Goal: Information Seeking & Learning: Learn about a topic

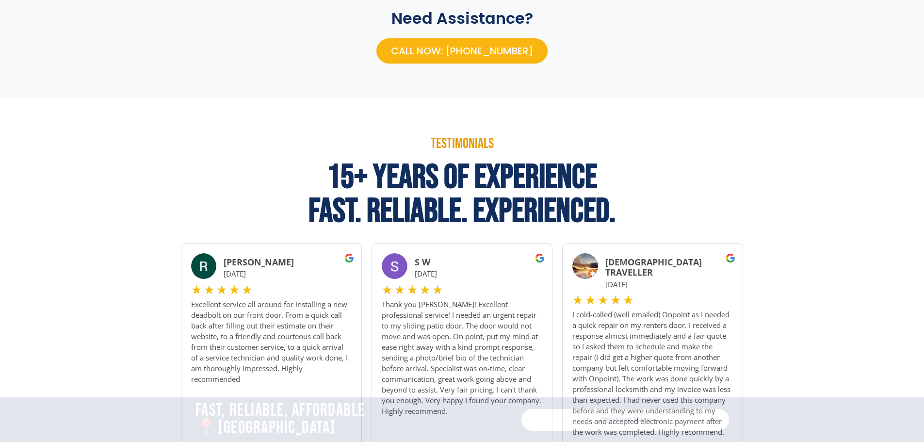
scroll to position [727, 0]
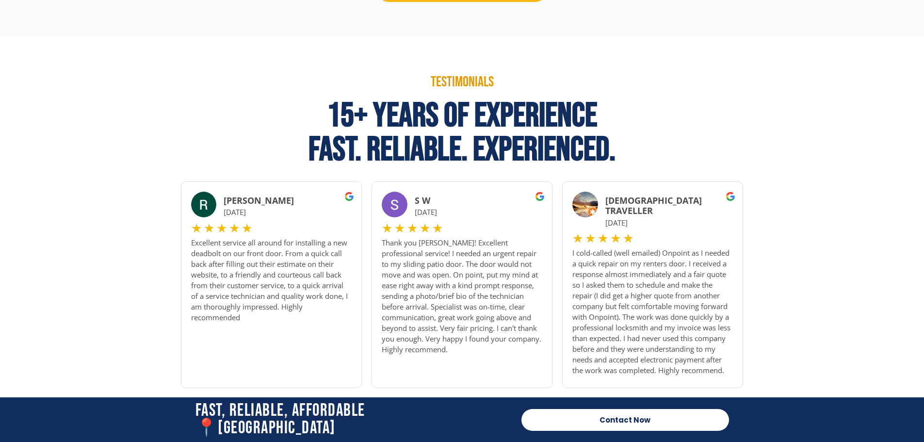
drag, startPoint x: 780, startPoint y: 281, endPoint x: 786, endPoint y: 279, distance: 6.8
click at [783, 280] on section "Testimonials 15+ Years Of Experience Fast. Reliable. Experienced. Sophia Bono ★…" at bounding box center [462, 343] width 924 height 614
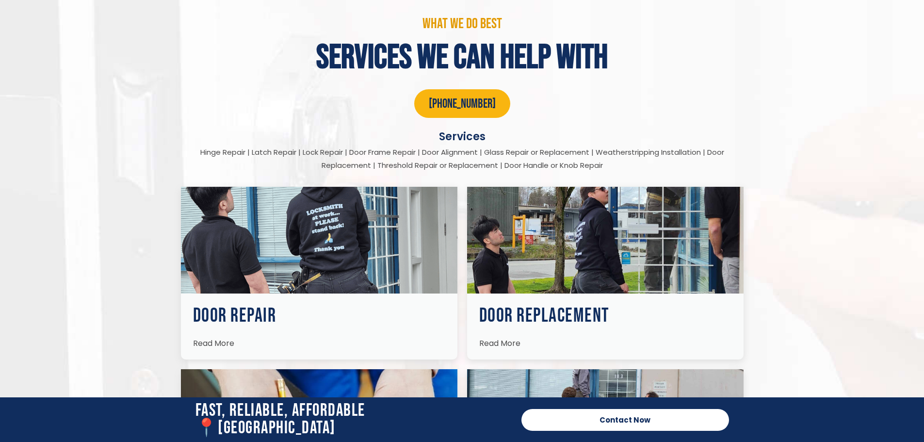
scroll to position [1556, 0]
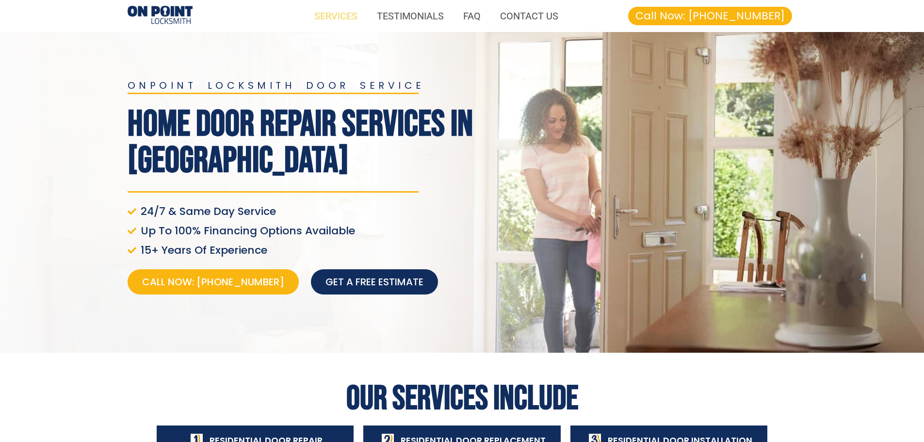
click at [339, 18] on link "SERVICES" at bounding box center [335, 16] width 63 height 22
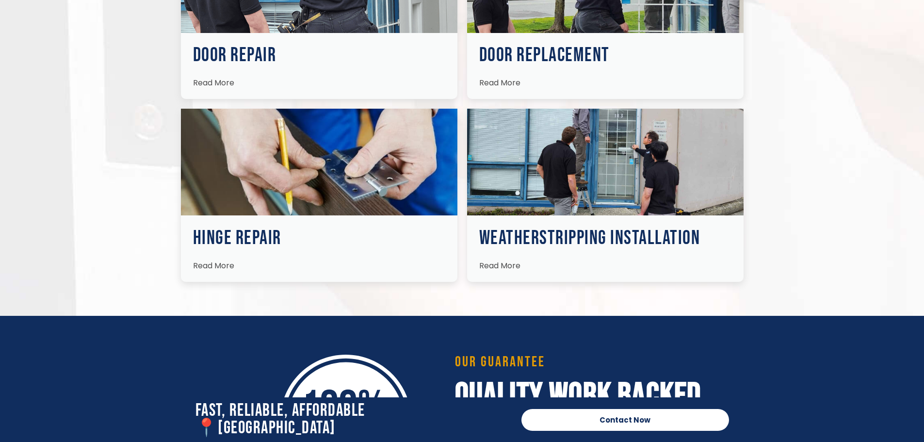
scroll to position [1790, 0]
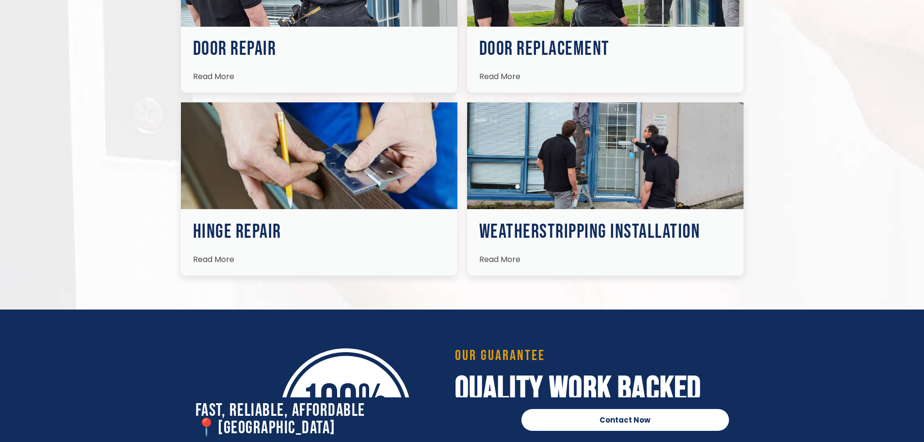
click at [506, 254] on span "Read More" at bounding box center [499, 259] width 41 height 11
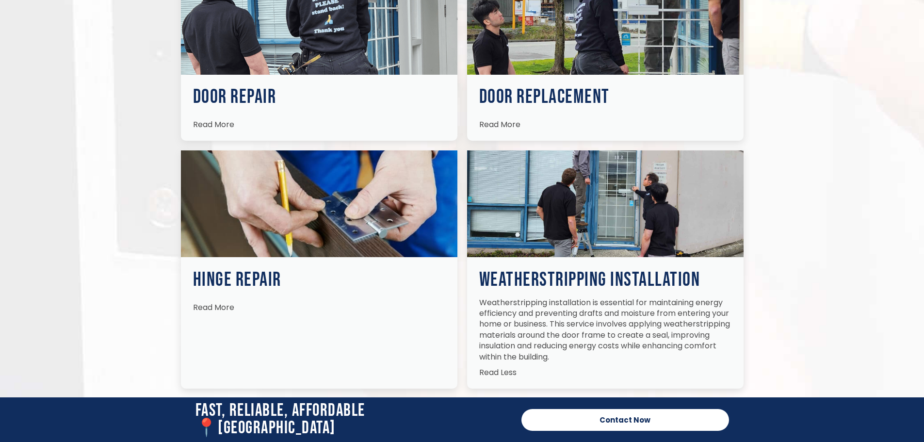
scroll to position [1742, 0]
